Goal: Information Seeking & Learning: Check status

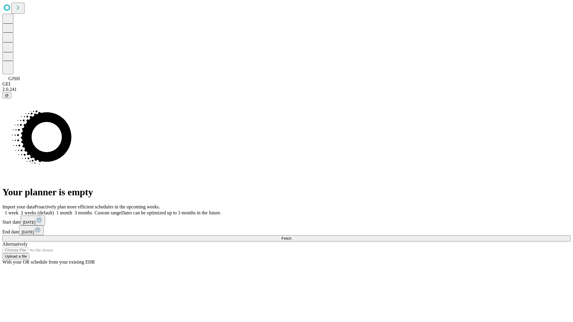
click at [291, 236] on span "Fetch" at bounding box center [286, 238] width 10 height 4
